Goal: Information Seeking & Learning: Learn about a topic

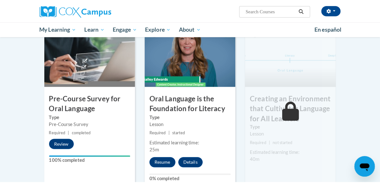
scroll to position [178, 0]
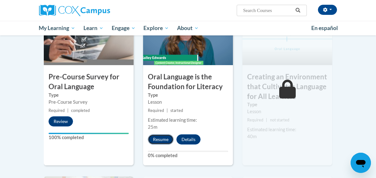
click at [156, 143] on button "Resume" at bounding box center [161, 140] width 26 height 10
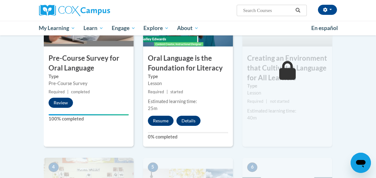
scroll to position [184, 0]
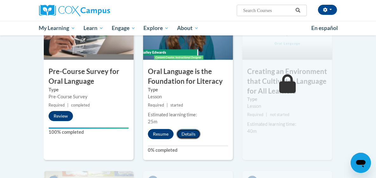
click at [181, 133] on button "Details" at bounding box center [188, 134] width 24 height 10
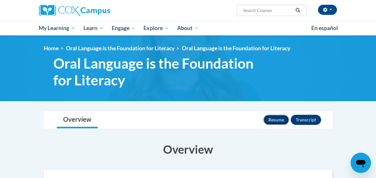
click at [289, 118] on button "Resume" at bounding box center [276, 120] width 26 height 10
